Goal: Find contact information: Find contact information

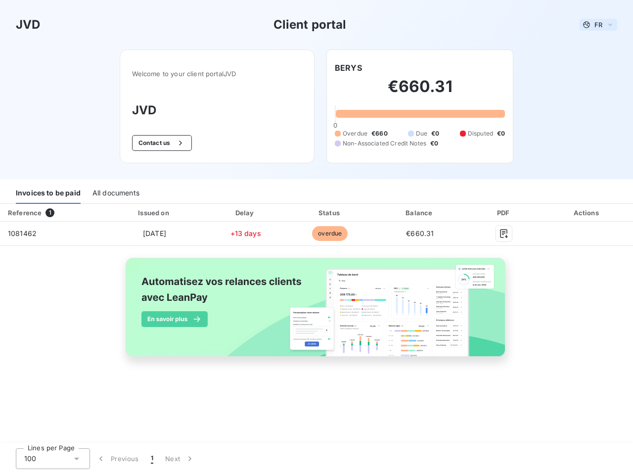
click at [598, 25] on span "FR" at bounding box center [598, 25] width 8 height 8
click at [160, 143] on button "Contact us" at bounding box center [162, 143] width 60 height 16
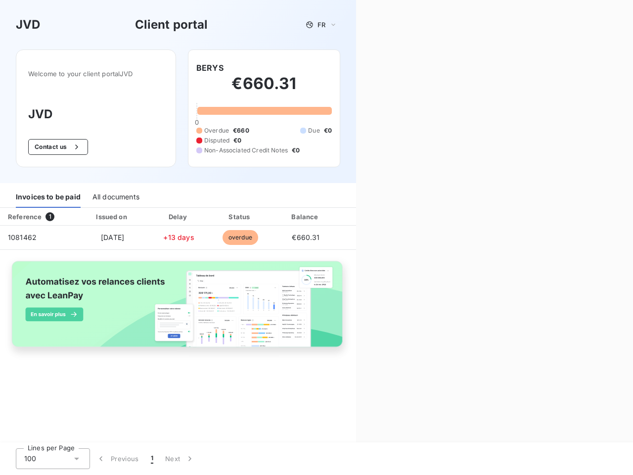
click at [348, 68] on div "Welcome to your client portal JVD JVD Contact us BERYS €660.31 0 Overdue €660 D…" at bounding box center [178, 115] width 356 height 133
